Goal: Navigation & Orientation: Find specific page/section

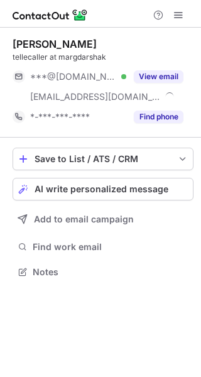
scroll to position [264, 201]
